Goal: Task Accomplishment & Management: Manage account settings

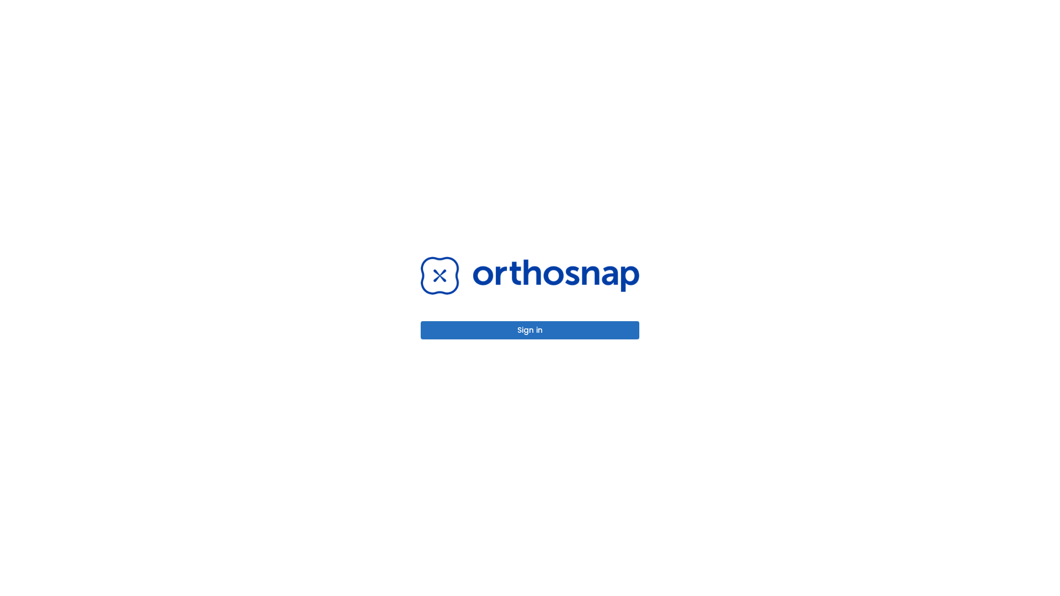
click at [530, 330] on button "Sign in" at bounding box center [529, 330] width 219 height 18
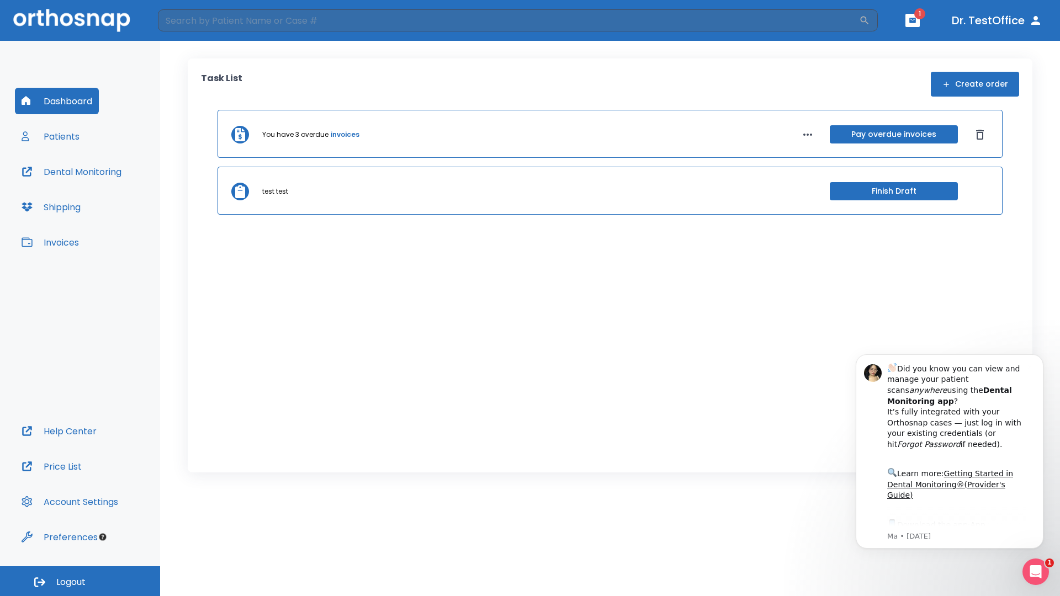
click at [80, 581] on span "Logout" at bounding box center [70, 582] width 29 height 12
